Goal: Find specific page/section: Find specific page/section

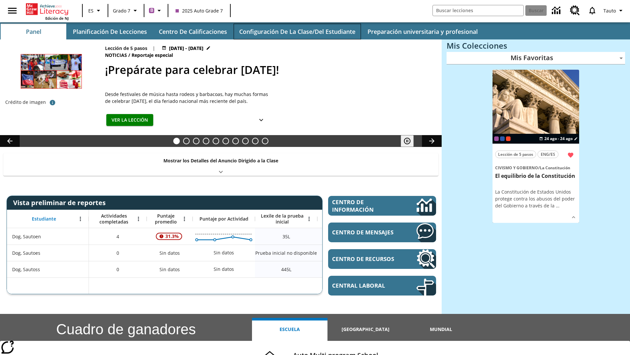
click at [297, 32] on button "Configuración de la clase/del estudiante" at bounding box center [297, 32] width 127 height 16
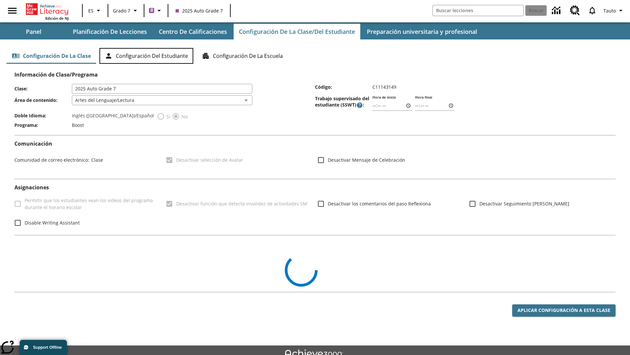
click at [146, 56] on button "Configuración del estudiante" at bounding box center [146, 56] width 94 height 16
